Goal: Communication & Community: Ask a question

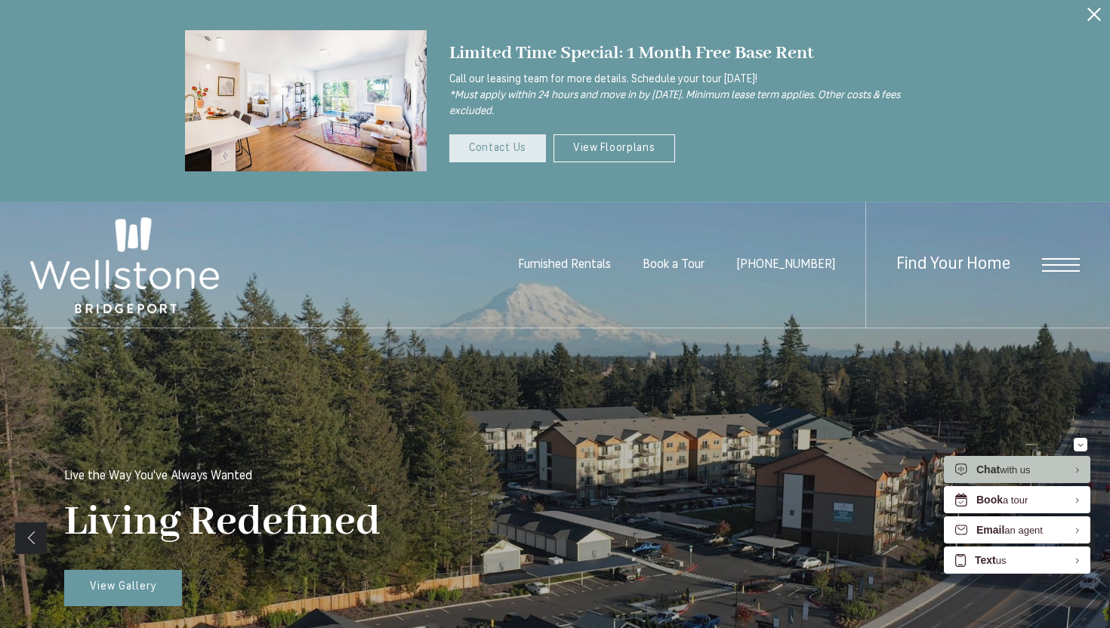
click at [503, 148] on link "Contact Us" at bounding box center [497, 148] width 97 height 28
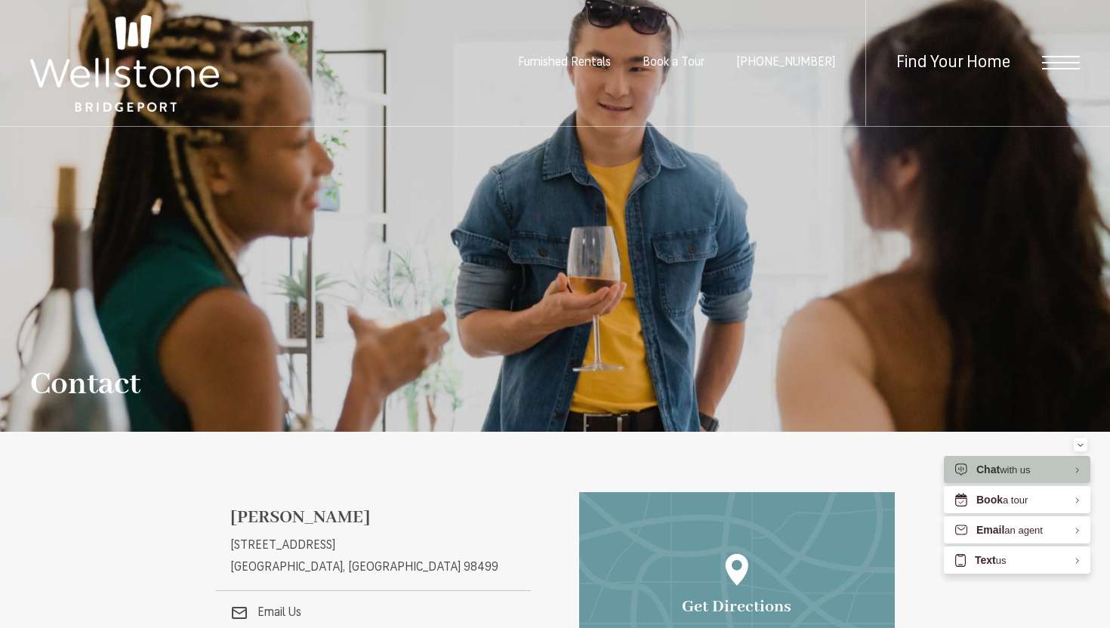
click at [481, 298] on div "Contact" at bounding box center [555, 278] width 1050 height 245
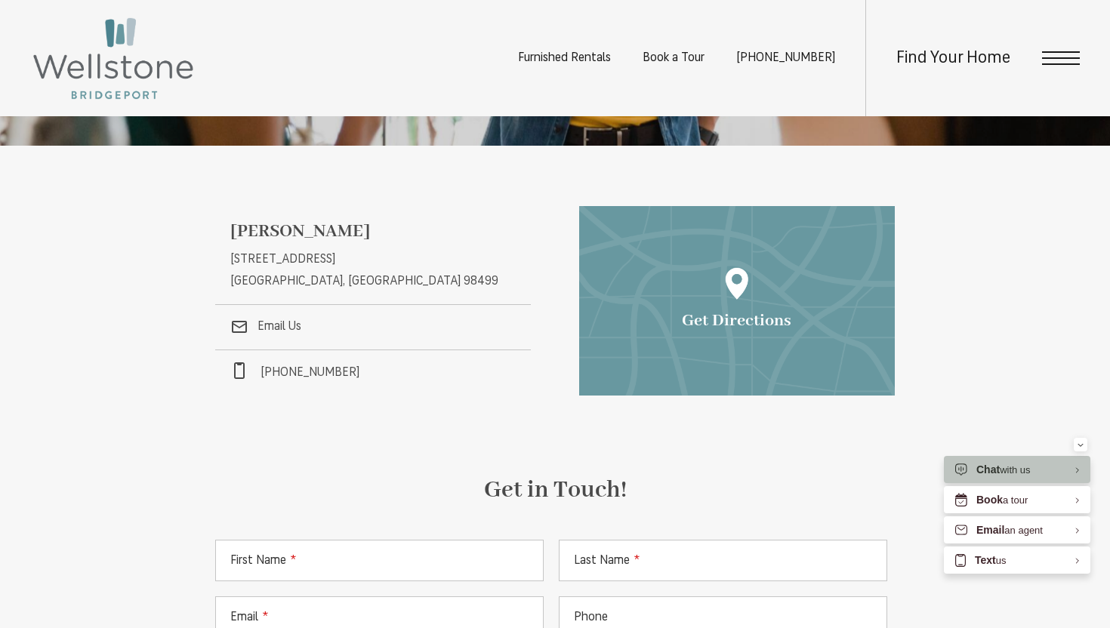
scroll to position [302, 0]
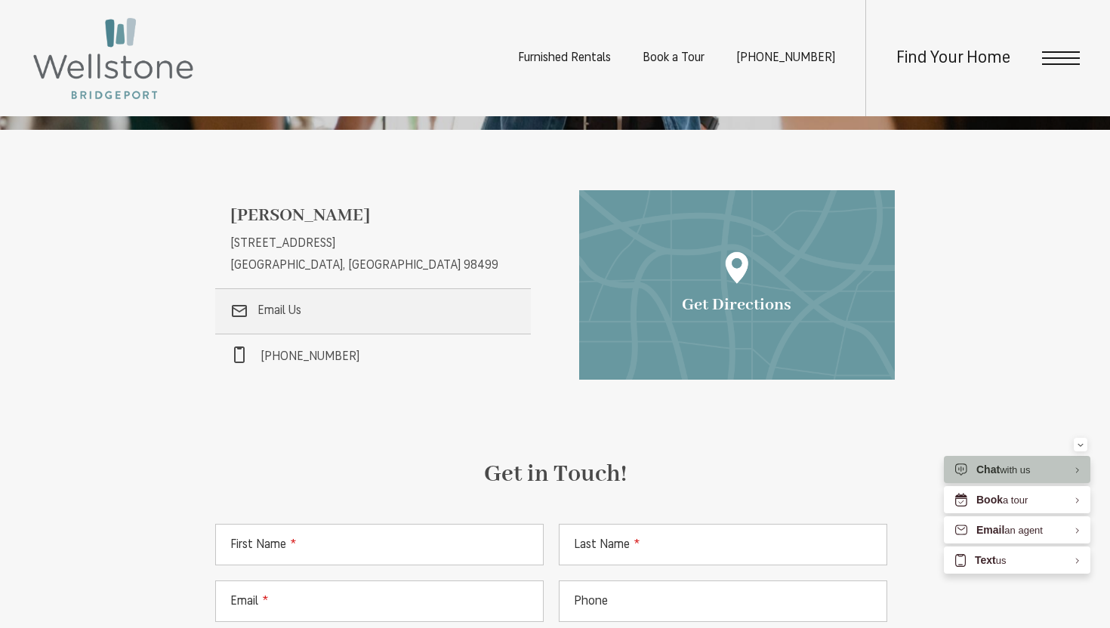
click at [289, 310] on link ".cls-1{stroke-width:0px;} Email Us" at bounding box center [373, 311] width 316 height 45
drag, startPoint x: 844, startPoint y: 53, endPoint x: 755, endPoint y: 57, distance: 89.2
click at [755, 57] on ul "Furnished Rentals Book a Tour (253) 642-8681" at bounding box center [691, 58] width 347 height 116
copy span "[PHONE_NUMBER]"
click at [449, 428] on div "Wellstone 12535 Bridgeport Way SW Lakewood, WA 98499 12535 Bridgeport Way SW La…" at bounding box center [555, 491] width 680 height 603
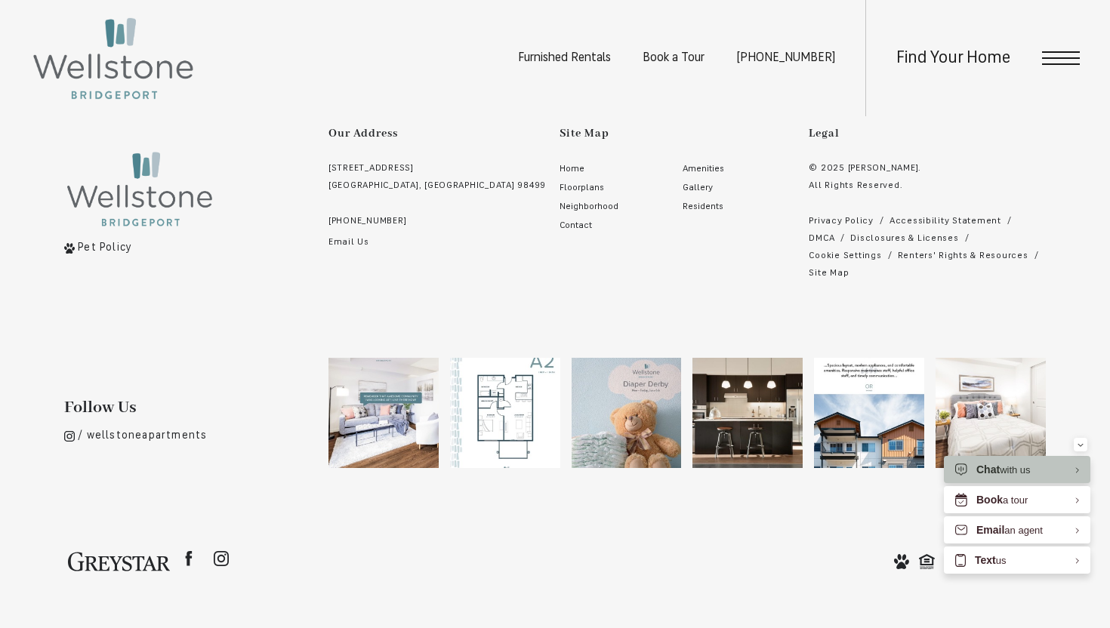
scroll to position [1263, 0]
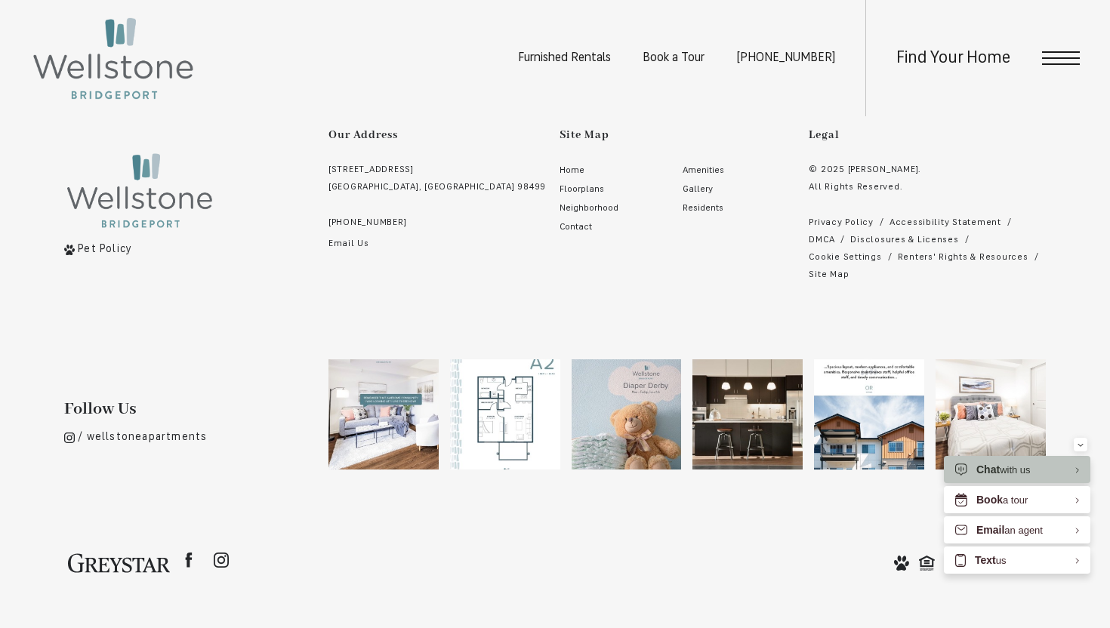
click at [353, 242] on link "Email Us" at bounding box center [438, 244] width 218 height 17
click at [345, 241] on link "Email Us" at bounding box center [438, 244] width 218 height 17
click at [350, 238] on link "Email Us" at bounding box center [438, 244] width 218 height 17
click at [347, 248] on link "Email Us" at bounding box center [438, 244] width 218 height 17
click at [350, 241] on link "Email Us" at bounding box center [438, 244] width 218 height 17
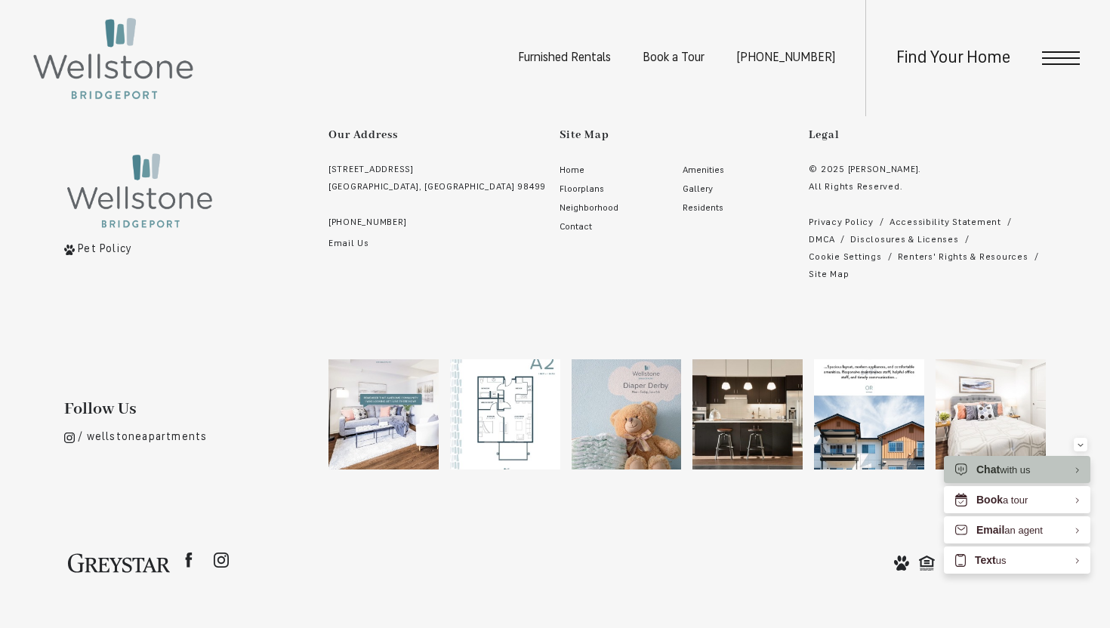
click at [350, 243] on link "Email Us" at bounding box center [438, 244] width 218 height 17
click at [560, 227] on span "Contact" at bounding box center [576, 227] width 32 height 9
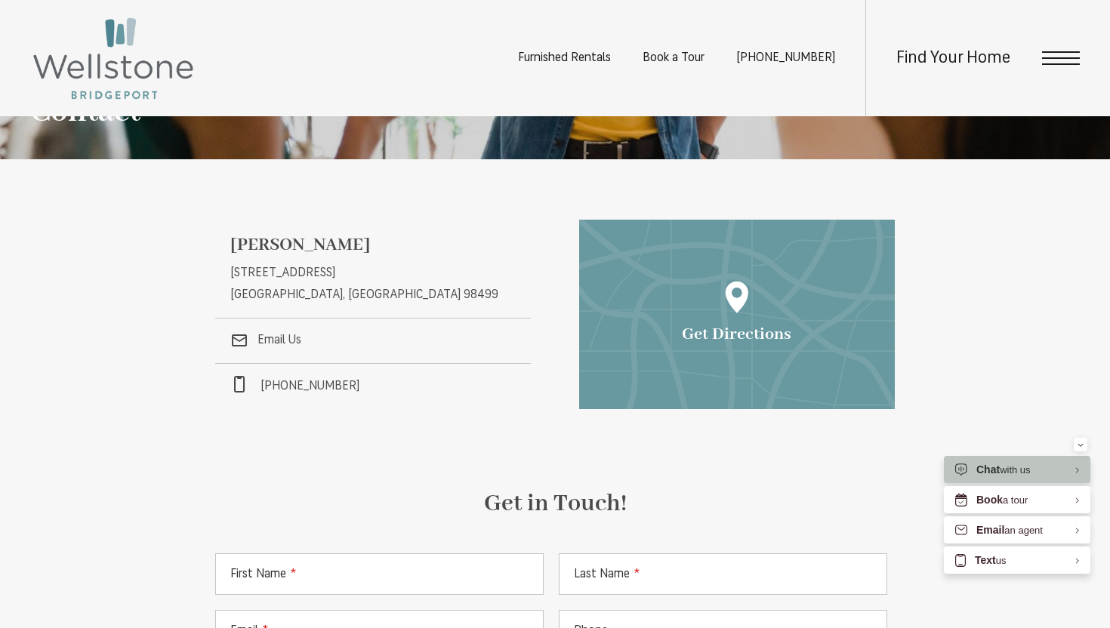
scroll to position [332, 0]
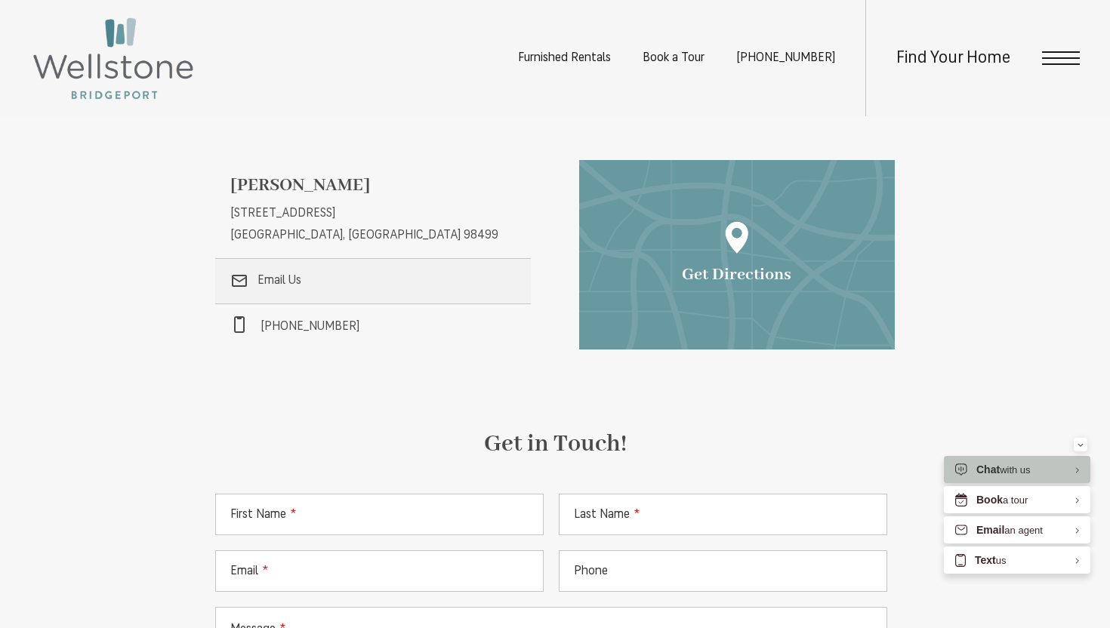
click at [298, 281] on link ".cls-1{stroke-width:0px;} Email Us" at bounding box center [373, 281] width 316 height 45
click at [270, 282] on link ".cls-1{stroke-width:0px;} Email Us" at bounding box center [373, 281] width 316 height 45
click at [239, 281] on icon ".cls-1{stroke-width:0px;}" at bounding box center [239, 281] width 18 height 18
click at [252, 508] on label "First Name" at bounding box center [263, 515] width 66 height 22
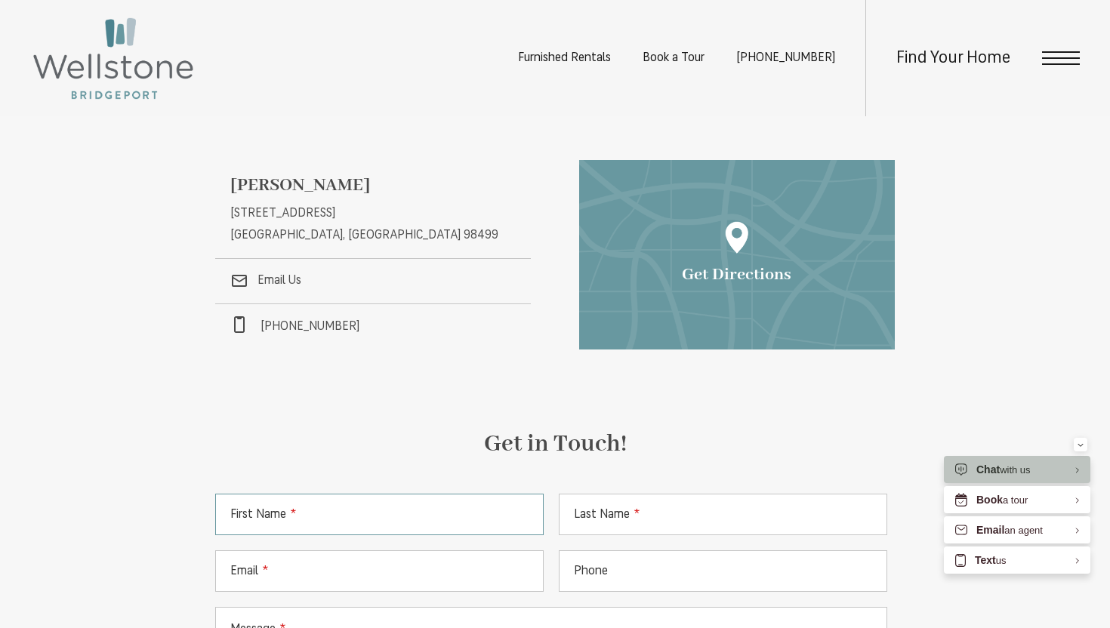
click at [252, 508] on input "First Name" at bounding box center [379, 515] width 329 height 42
type input "*****"
type input "*******"
type input "**********"
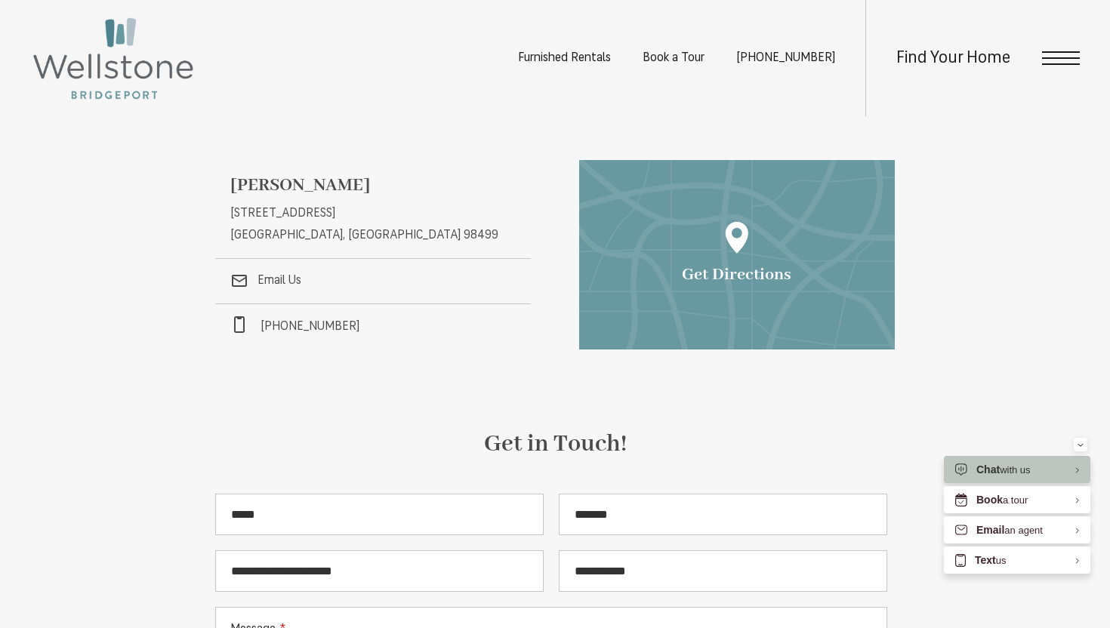
click at [666, 468] on div "**********" at bounding box center [555, 594] width 680 height 338
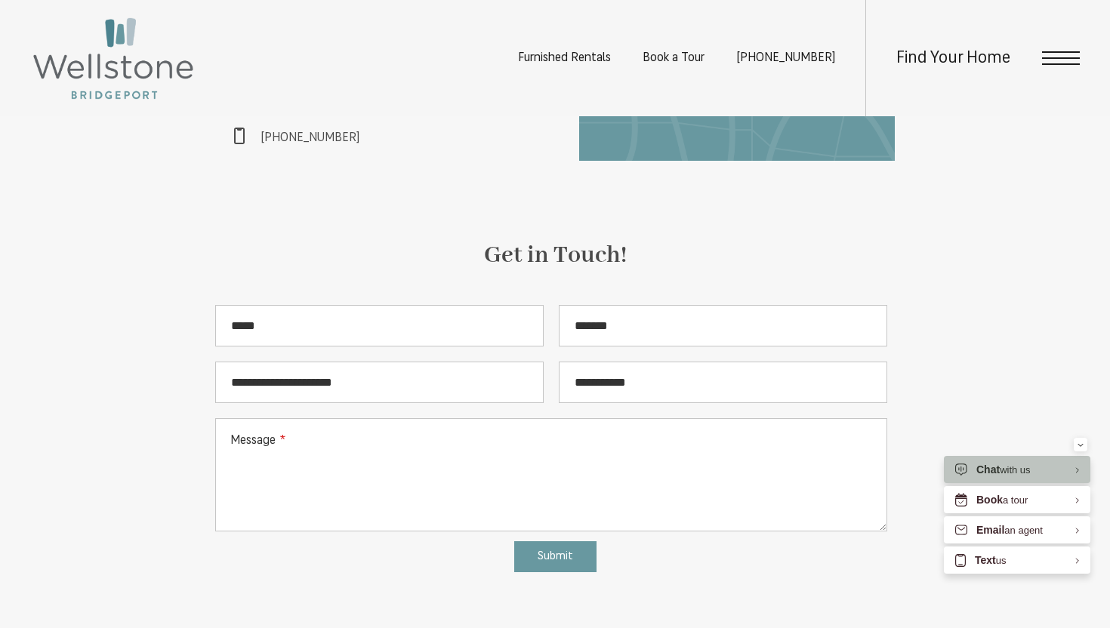
scroll to position [544, 0]
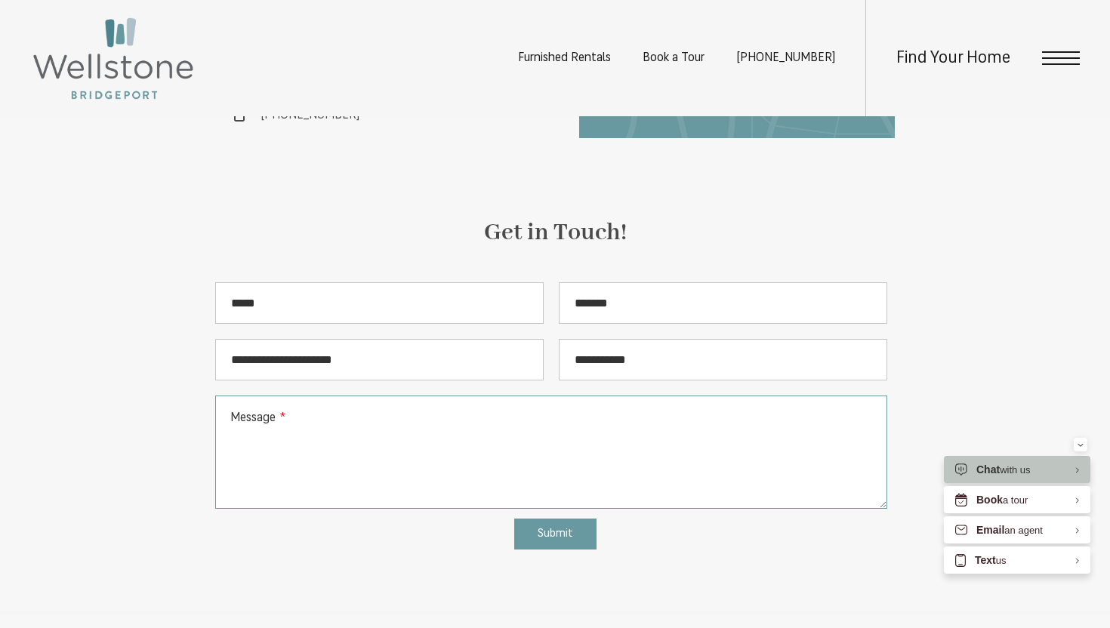
click at [483, 449] on textarea "Message" at bounding box center [551, 452] width 672 height 113
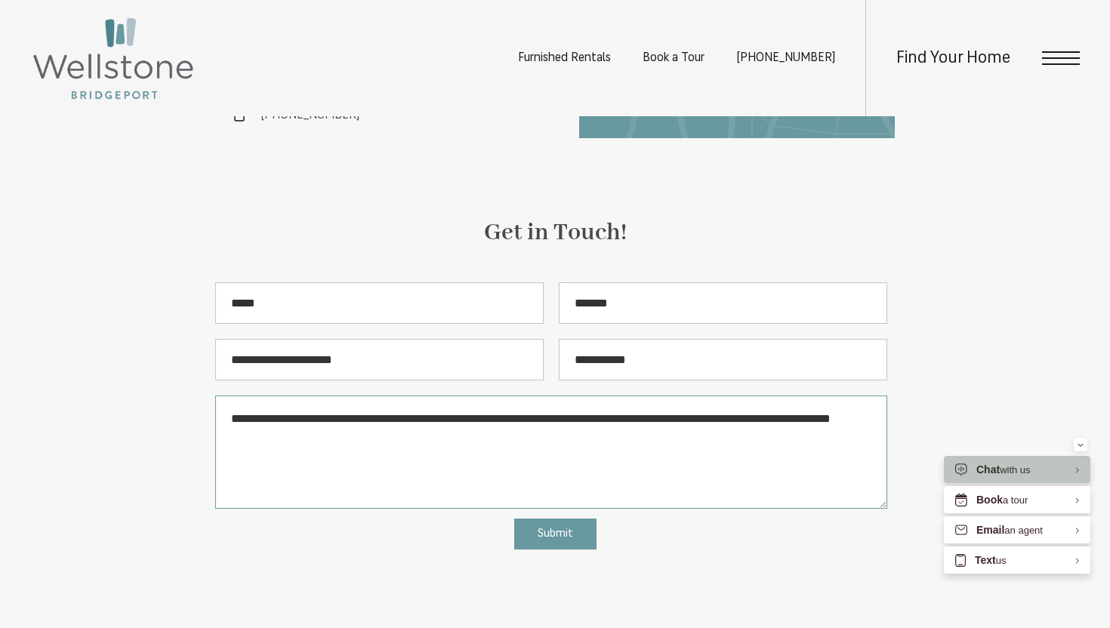
type textarea "**********"
click at [573, 540] on button "Submit" at bounding box center [555, 534] width 82 height 31
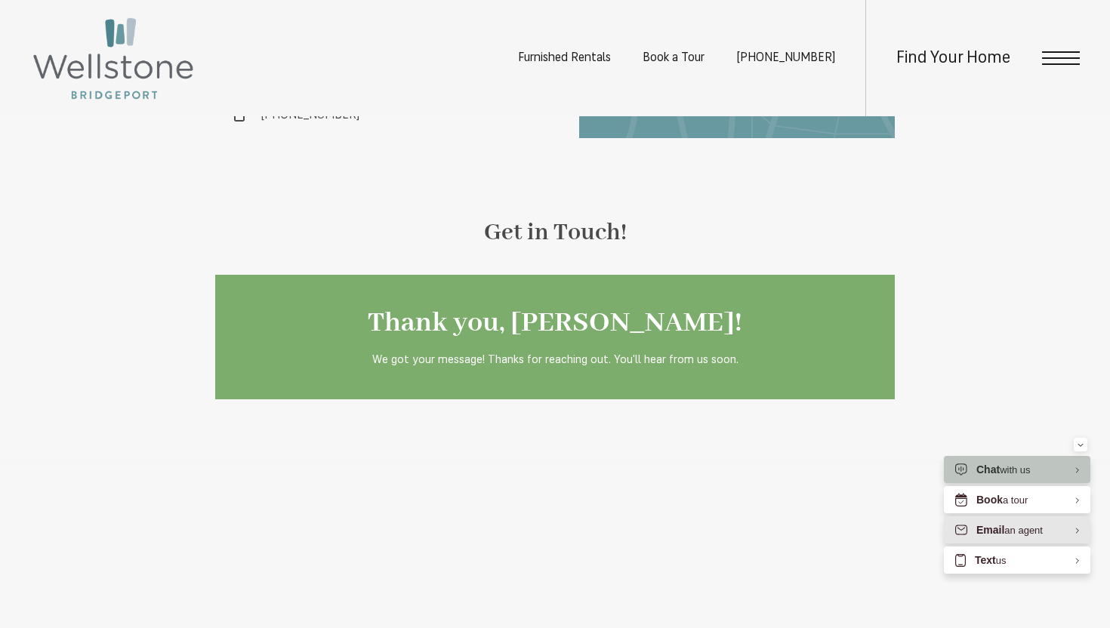
click at [999, 531] on span "Email" at bounding box center [991, 530] width 28 height 12
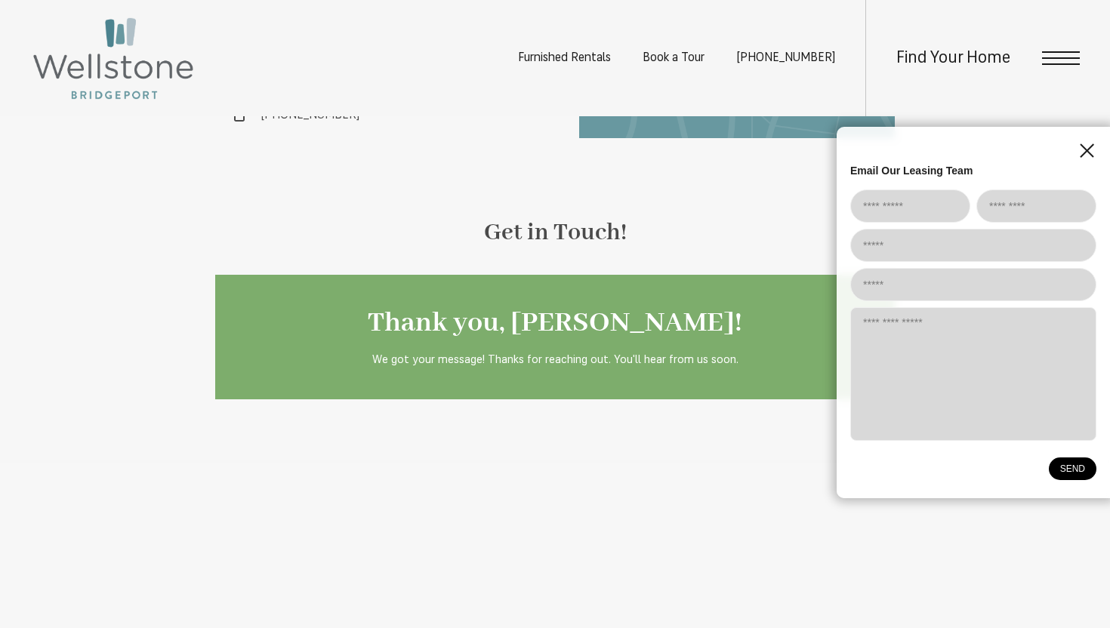
click at [1085, 150] on icon "EliseAI Widget" at bounding box center [1087, 151] width 14 height 14
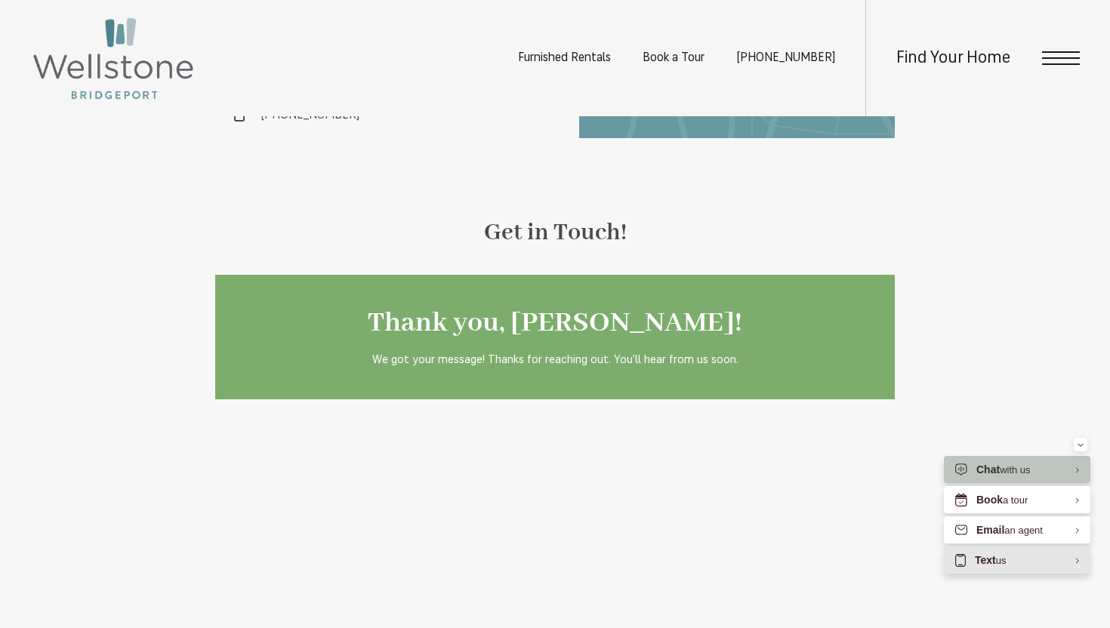
click at [993, 560] on span "Text" at bounding box center [985, 560] width 21 height 12
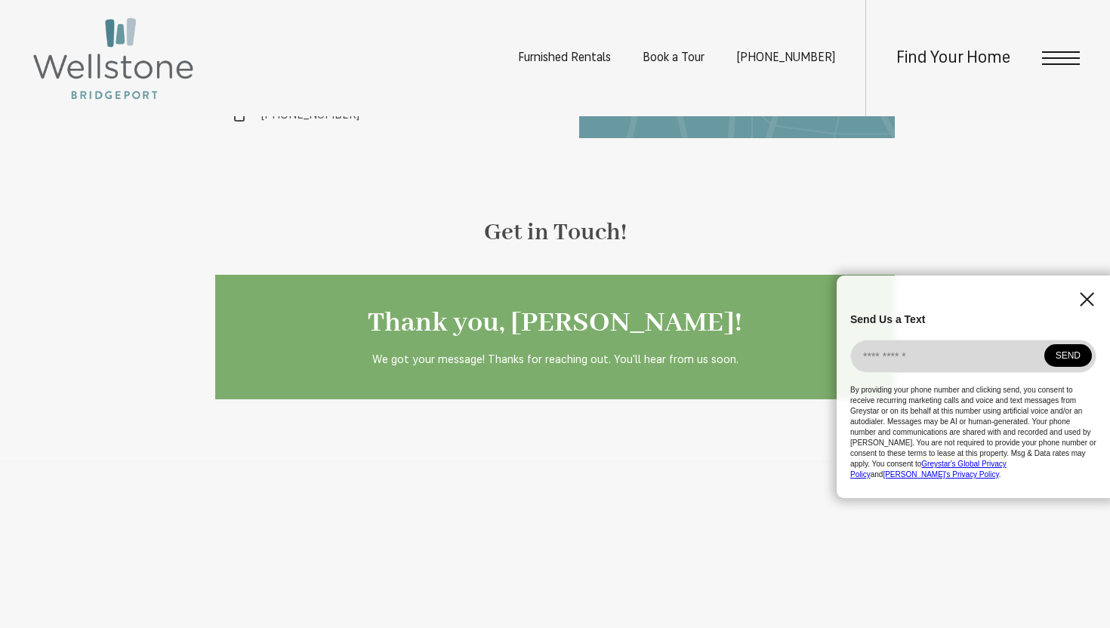
click at [1087, 307] on icon "EliseAI Widget" at bounding box center [1087, 299] width 14 height 14
